Goal: Task Accomplishment & Management: Use online tool/utility

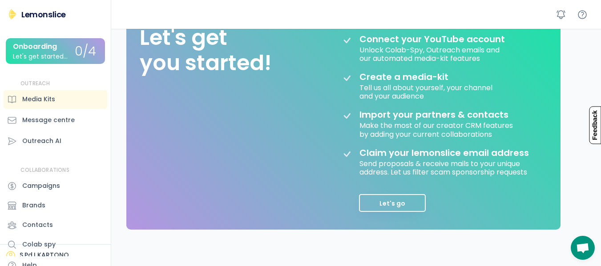
scroll to position [178, 0]
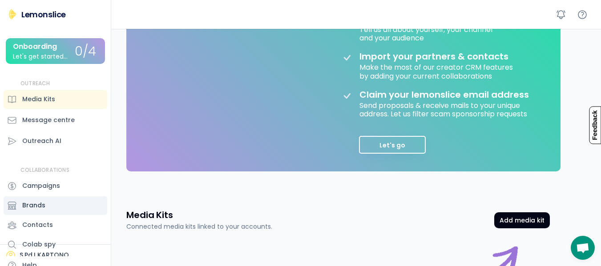
click at [38, 208] on div "Brands" at bounding box center [33, 205] width 23 height 9
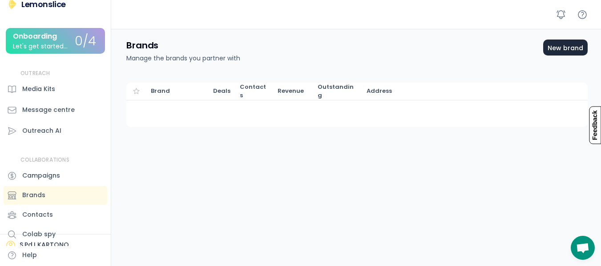
click at [564, 53] on div "New brand" at bounding box center [565, 48] width 44 height 16
select select
select select "**********"
select select "*****"
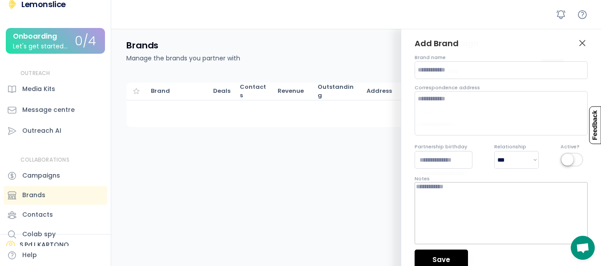
click at [248, 132] on div "Brand Deals Contacts Revenue Outstanding Address" at bounding box center [358, 112] width 485 height 76
click at [46, 91] on div "Media Kits" at bounding box center [38, 88] width 33 height 9
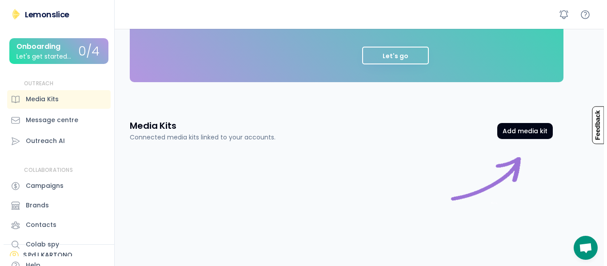
scroll to position [296, 0]
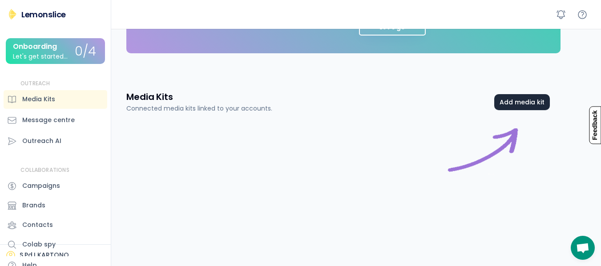
click at [531, 108] on button "Add media kit" at bounding box center [522, 102] width 56 height 16
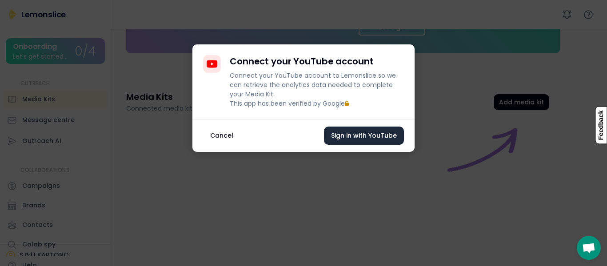
click at [386, 145] on button "Sign in with YouTube" at bounding box center [364, 136] width 80 height 18
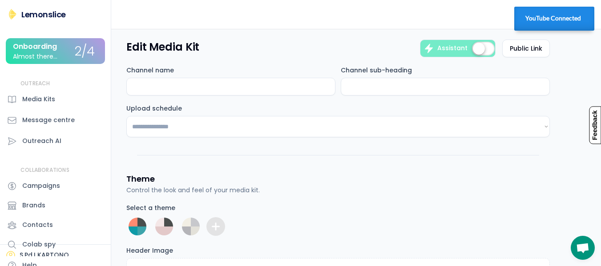
click at [267, 90] on input "input" at bounding box center [230, 87] width 209 height 18
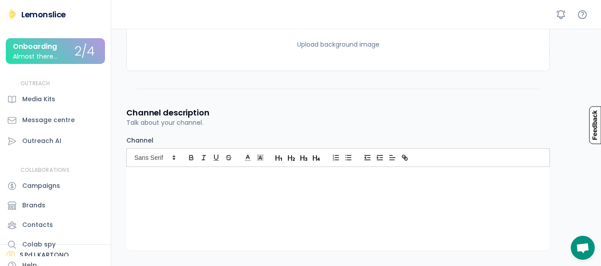
scroll to position [400, 0]
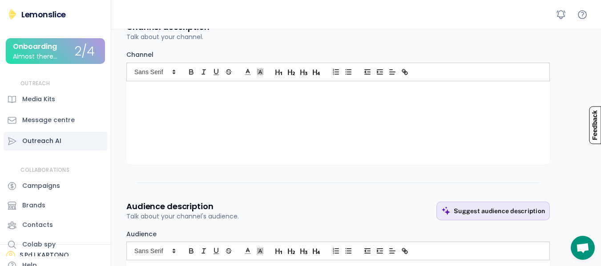
click at [53, 140] on div "Outreach AI" at bounding box center [41, 140] width 39 height 9
select select "**********"
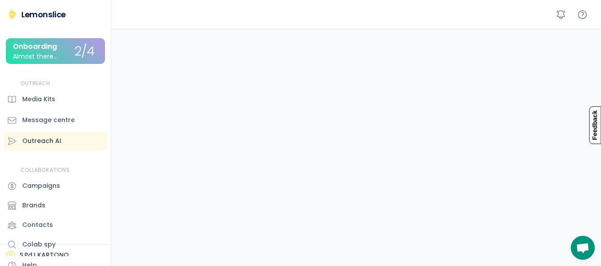
scroll to position [296, 0]
click at [66, 191] on div "Campaigns" at bounding box center [56, 186] width 104 height 19
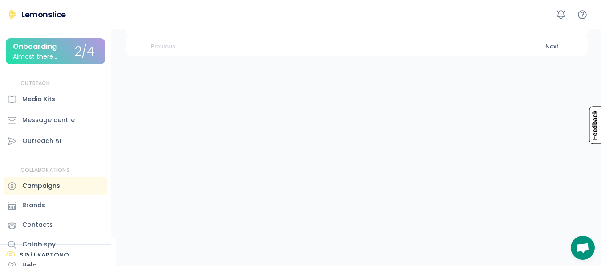
scroll to position [104, 0]
click at [66, 189] on div "Campaigns" at bounding box center [56, 186] width 104 height 19
click at [48, 184] on div "Campaigns" at bounding box center [41, 185] width 38 height 9
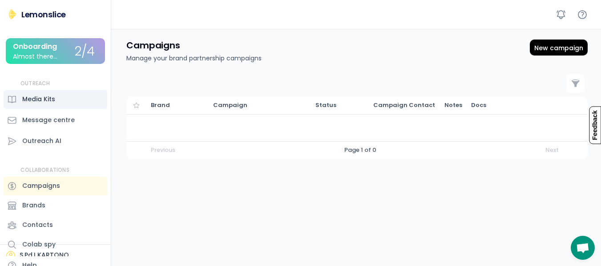
scroll to position [10, 0]
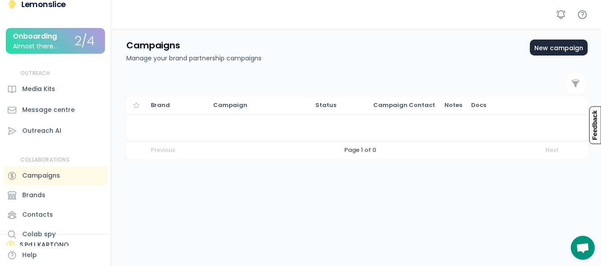
click at [539, 41] on div "New campaign" at bounding box center [559, 48] width 58 height 16
select select "**********"
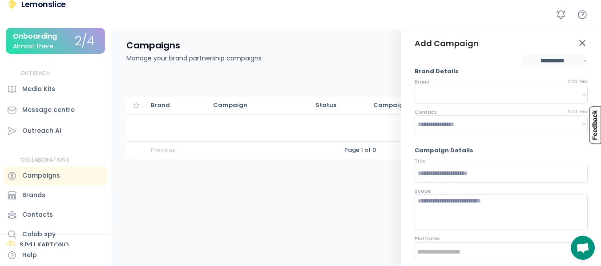
select select
select select "**********"
drag, startPoint x: 584, startPoint y: 42, endPoint x: 573, endPoint y: 43, distance: 11.2
click at [584, 42] on icon at bounding box center [582, 43] width 11 height 11
